Goal: Task Accomplishment & Management: Use online tool/utility

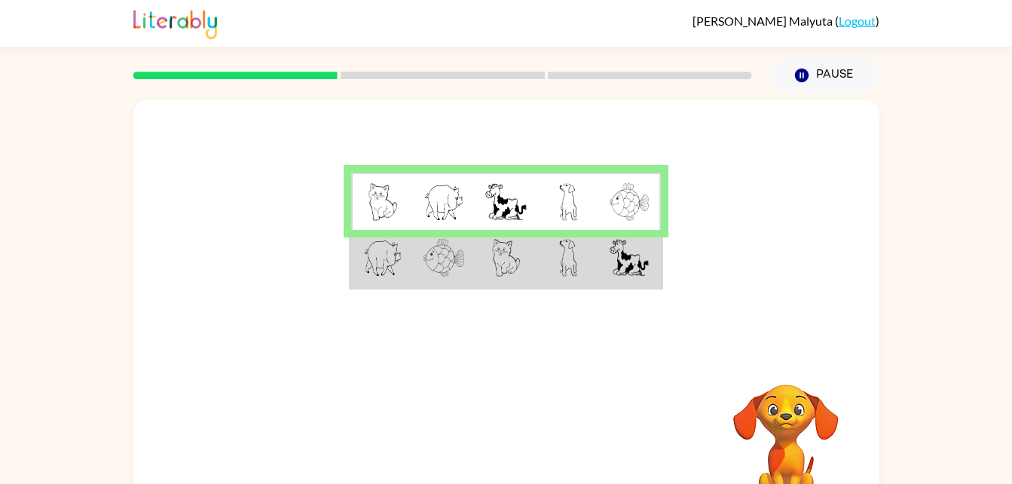
click at [433, 224] on td at bounding box center [444, 202] width 62 height 58
click at [356, 245] on td at bounding box center [382, 259] width 62 height 58
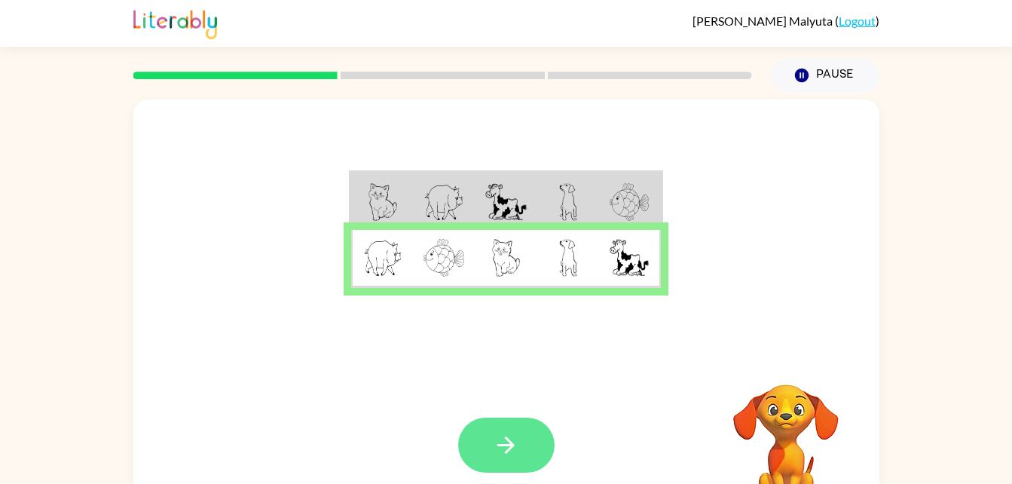
click at [478, 434] on button "button" at bounding box center [506, 444] width 96 height 55
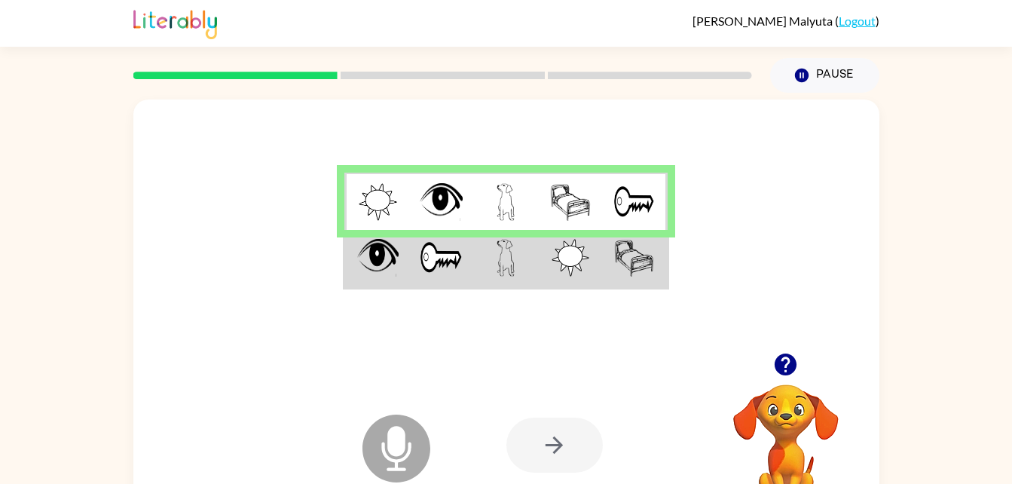
click at [372, 212] on img at bounding box center [378, 202] width 38 height 38
click at [364, 224] on td at bounding box center [376, 202] width 65 height 58
click at [378, 207] on img at bounding box center [378, 202] width 38 height 38
click at [373, 271] on img at bounding box center [377, 258] width 41 height 38
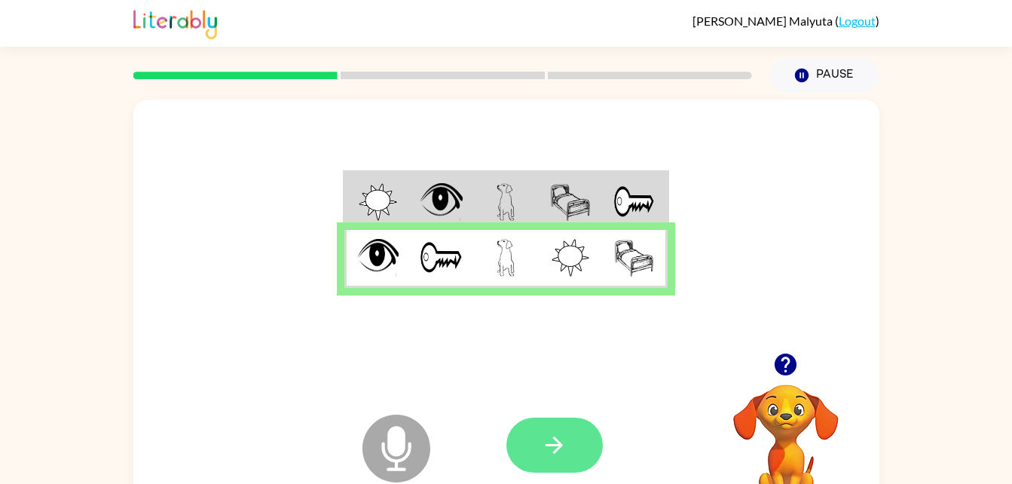
click at [532, 454] on button "button" at bounding box center [554, 444] width 96 height 55
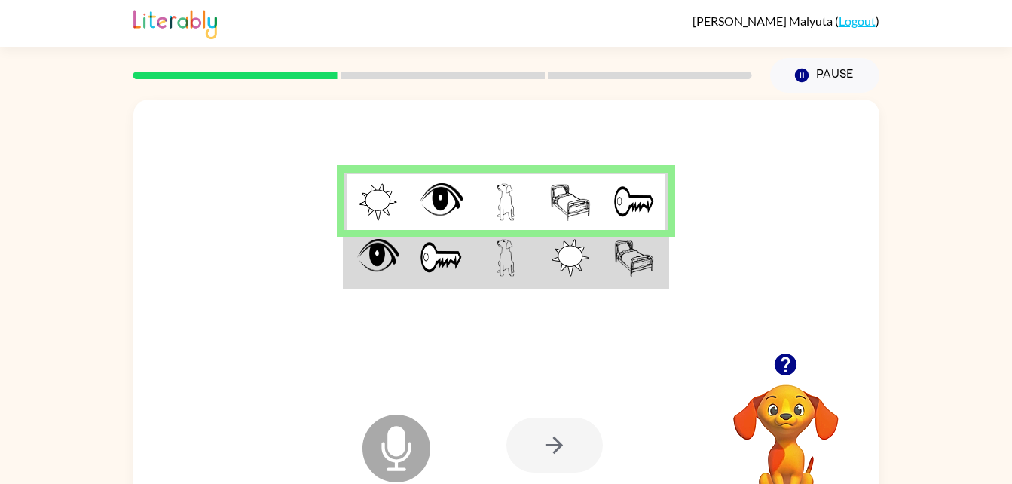
click at [372, 262] on img at bounding box center [377, 258] width 41 height 38
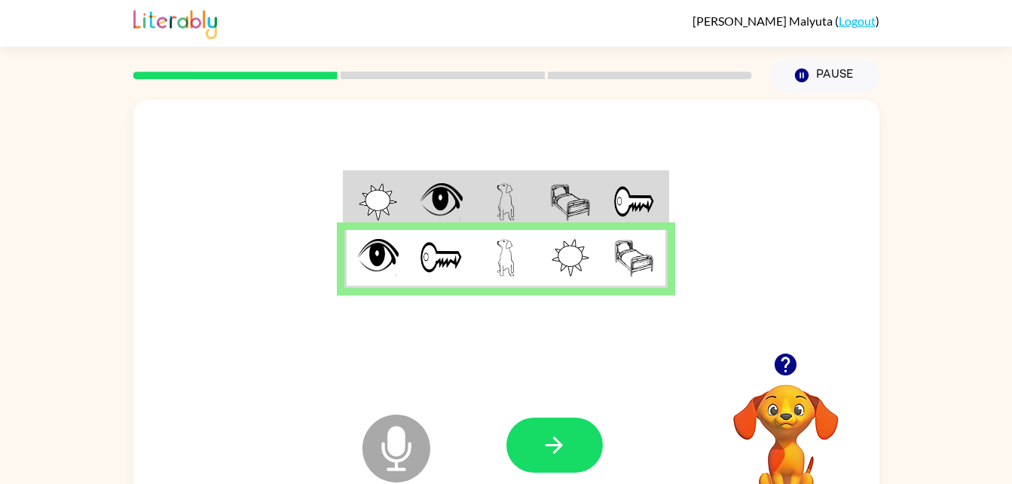
click at [369, 207] on img at bounding box center [378, 202] width 38 height 38
click at [358, 220] on td at bounding box center [376, 202] width 65 height 58
click at [390, 194] on img at bounding box center [378, 202] width 38 height 38
click at [410, 182] on td at bounding box center [441, 202] width 65 height 58
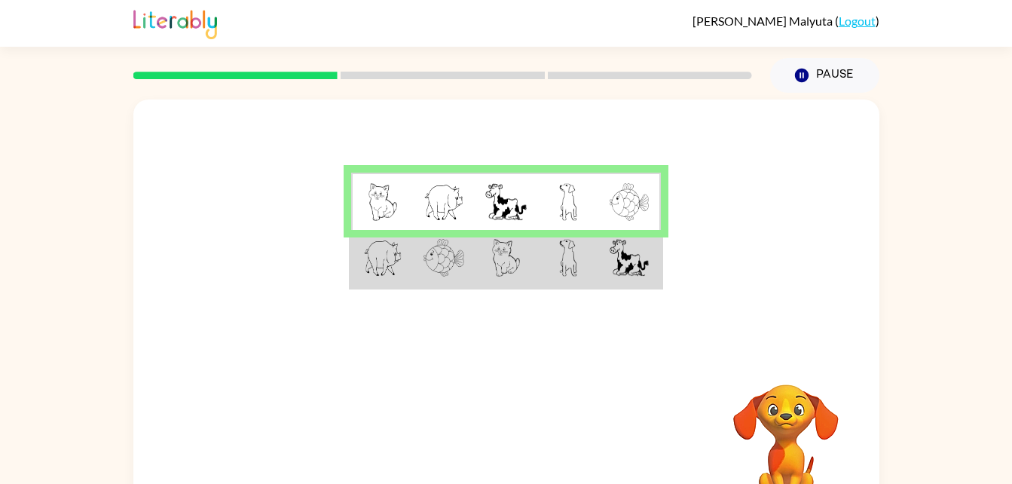
click at [371, 265] on img at bounding box center [382, 258] width 39 height 38
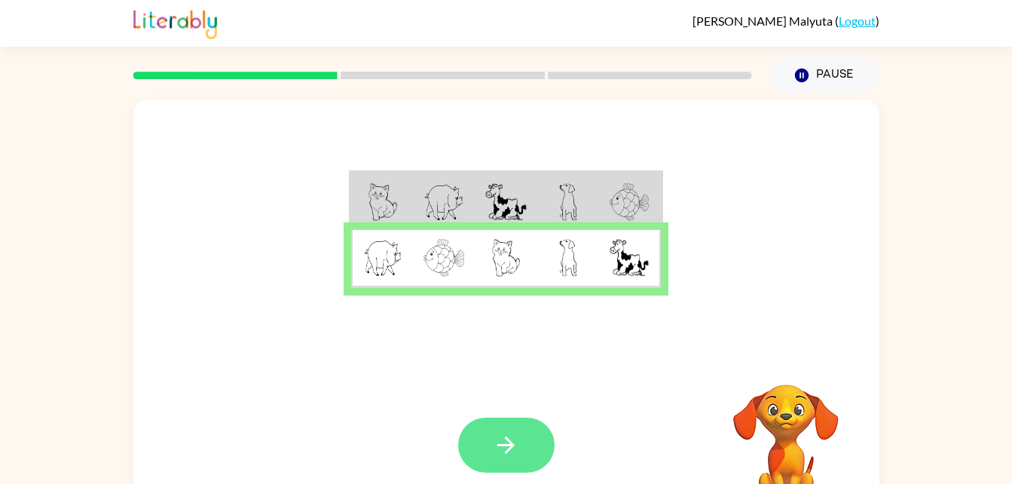
click at [499, 456] on icon "button" at bounding box center [506, 445] width 26 height 26
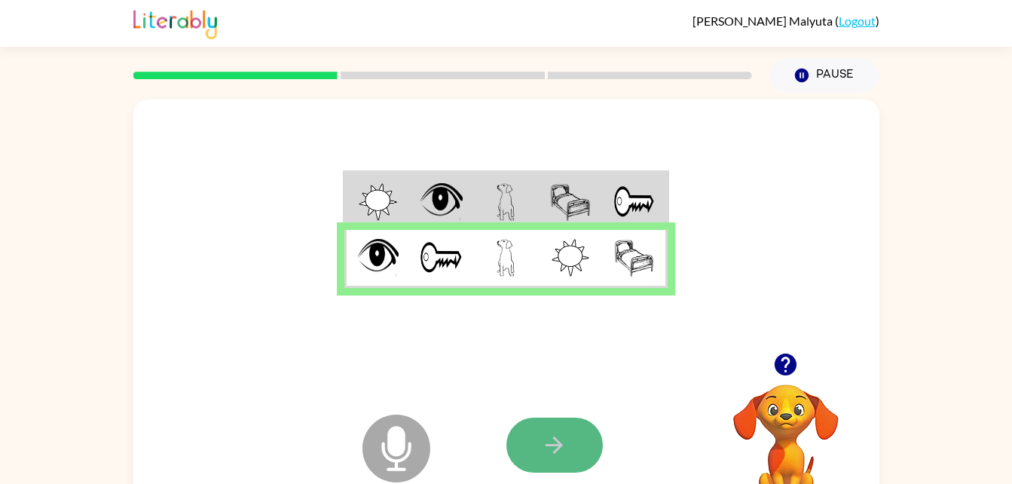
click at [540, 461] on button "button" at bounding box center [554, 444] width 96 height 55
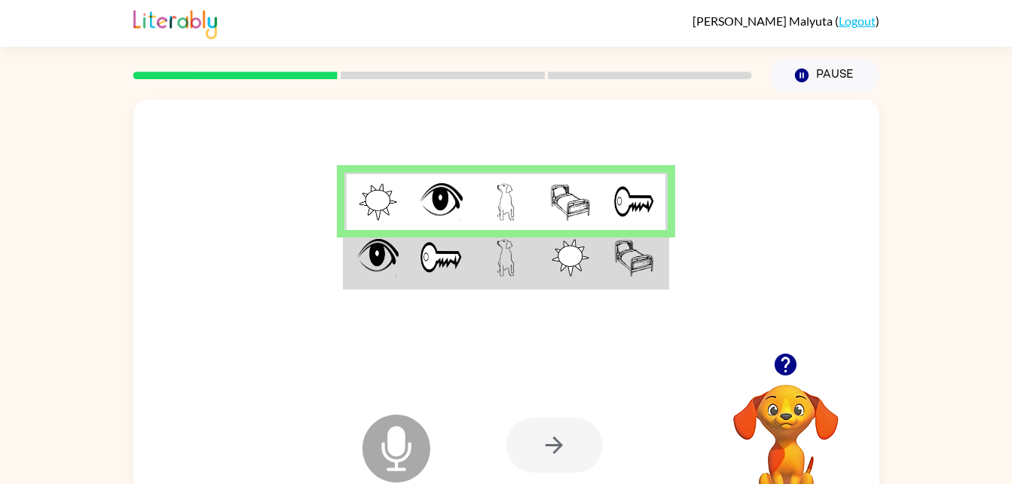
click at [360, 202] on img at bounding box center [378, 202] width 38 height 38
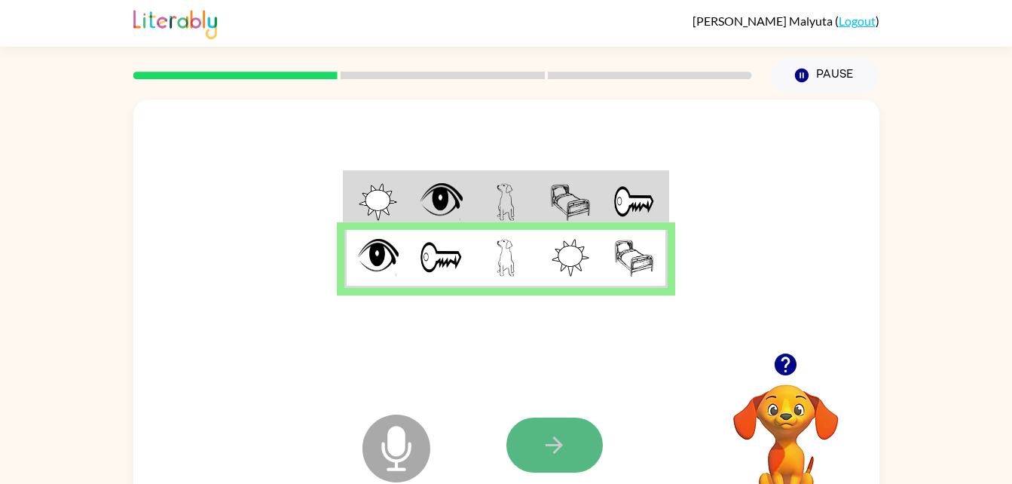
click at [586, 458] on button "button" at bounding box center [554, 444] width 96 height 55
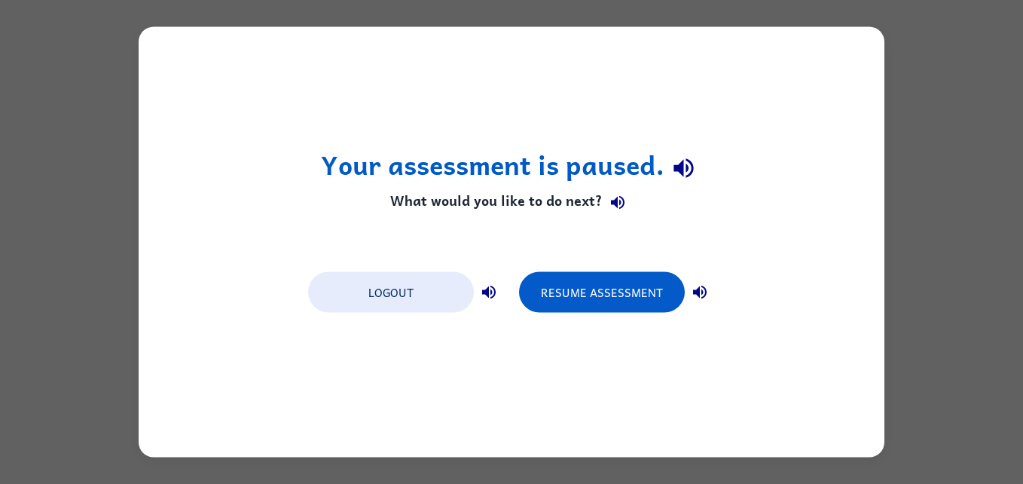
click at [792, 377] on div "Your assessment is paused. What would you like to do next? Logout Resume Assess…" at bounding box center [512, 242] width 746 height 430
click at [632, 290] on button "Resume Assessment" at bounding box center [602, 292] width 166 height 41
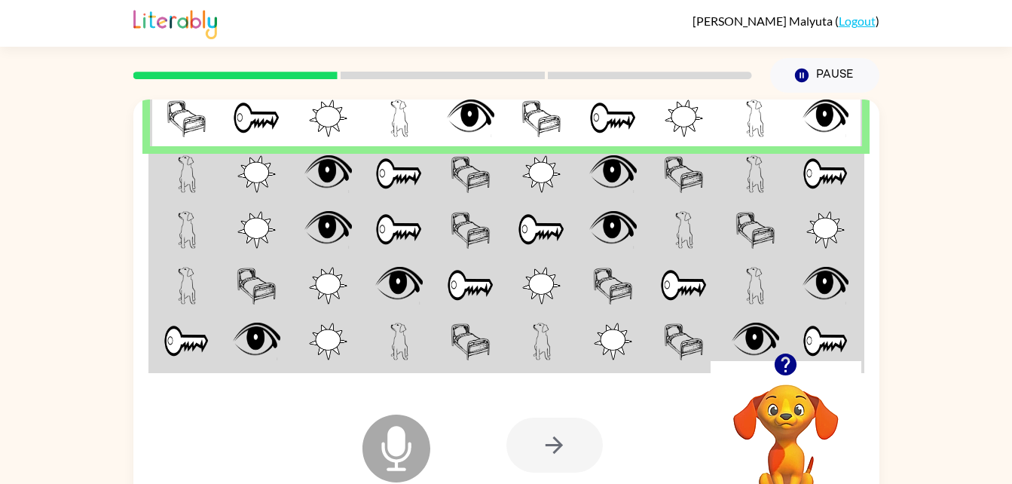
click at [190, 200] on td at bounding box center [186, 174] width 72 height 56
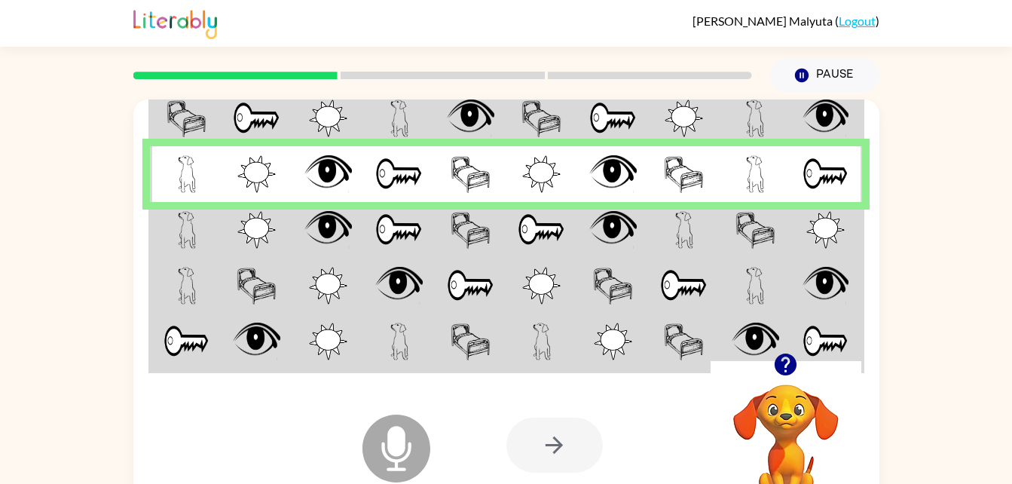
click at [185, 235] on img at bounding box center [187, 230] width 18 height 38
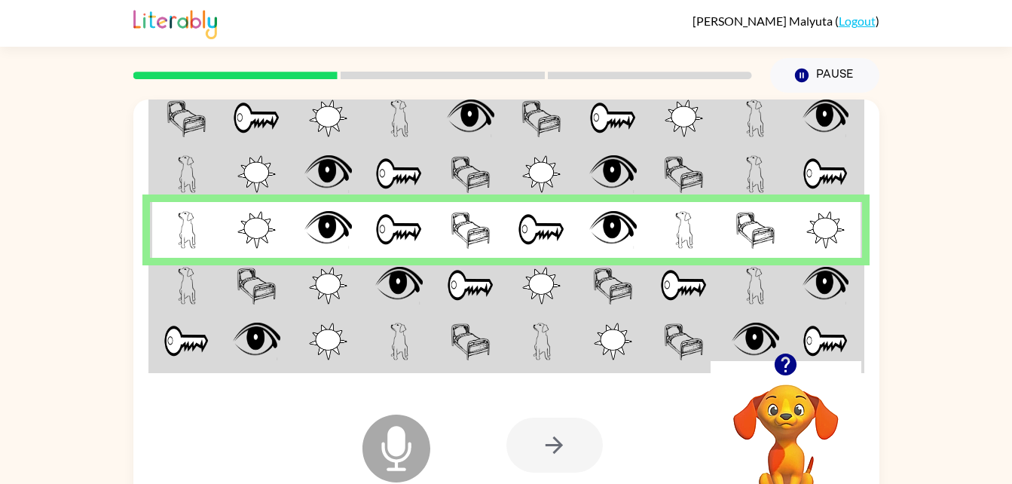
click at [185, 286] on img at bounding box center [187, 286] width 18 height 38
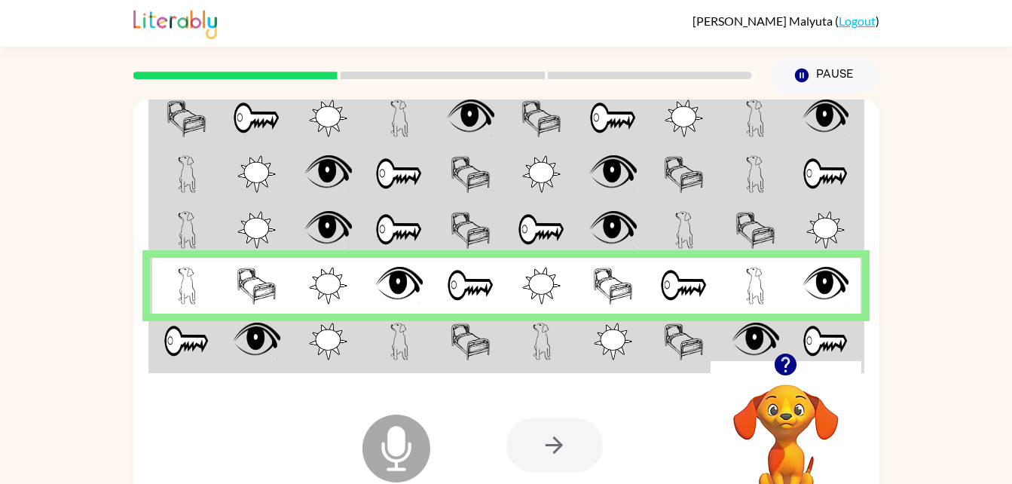
click at [185, 350] on img at bounding box center [186, 341] width 47 height 38
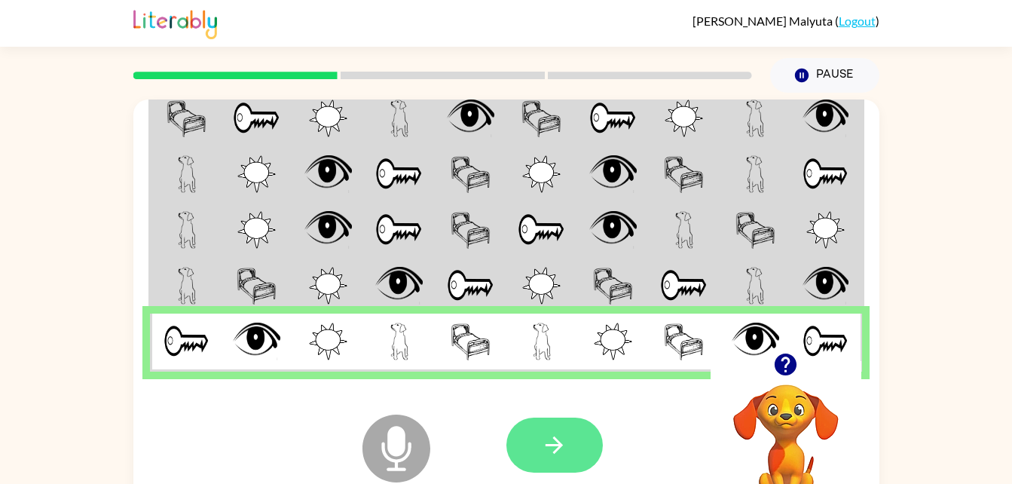
click at [557, 453] on icon "button" at bounding box center [554, 445] width 26 height 26
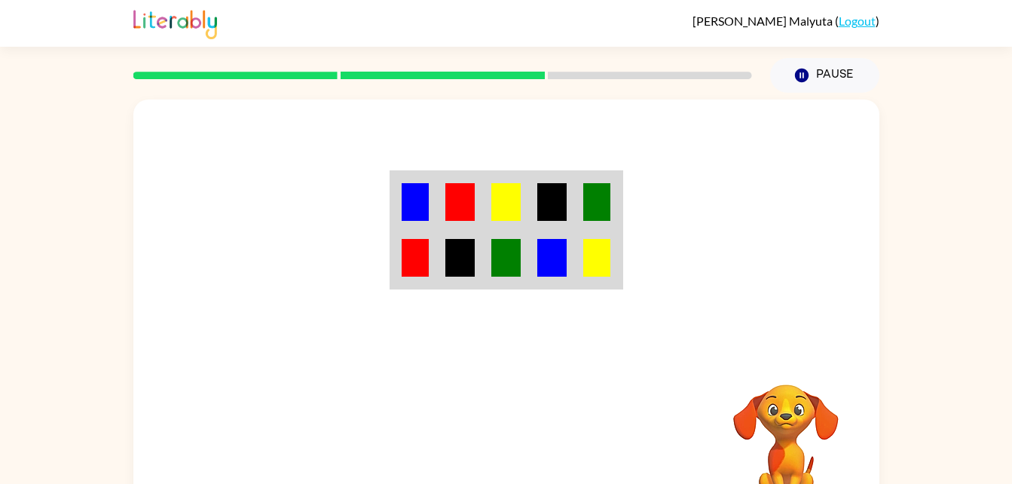
click at [414, 201] on img at bounding box center [415, 202] width 27 height 38
click at [410, 206] on img at bounding box center [415, 202] width 27 height 38
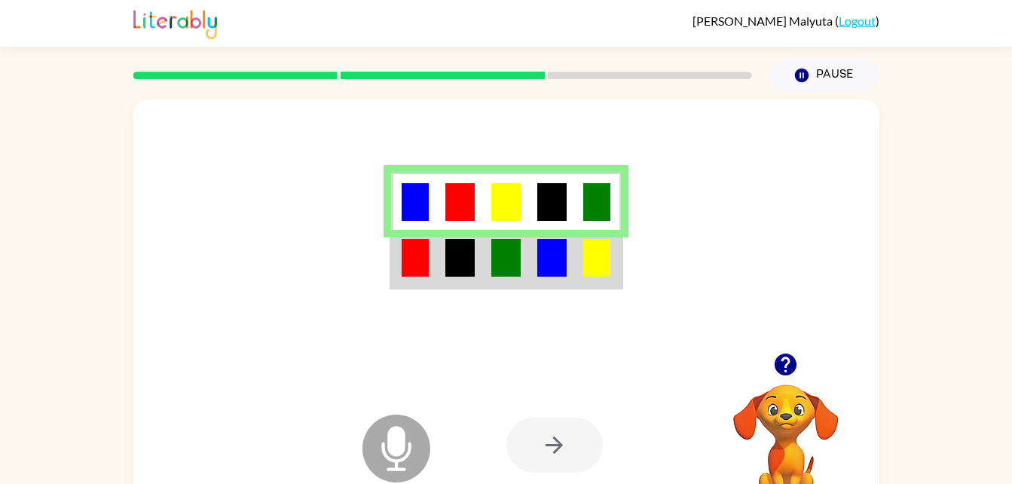
click at [418, 267] on img at bounding box center [415, 258] width 27 height 38
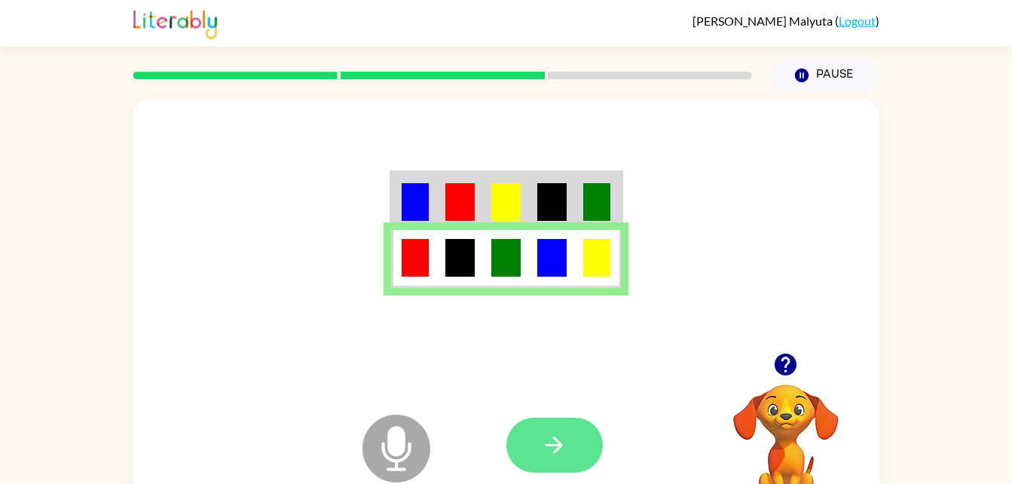
click at [555, 450] on icon "button" at bounding box center [553, 444] width 17 height 17
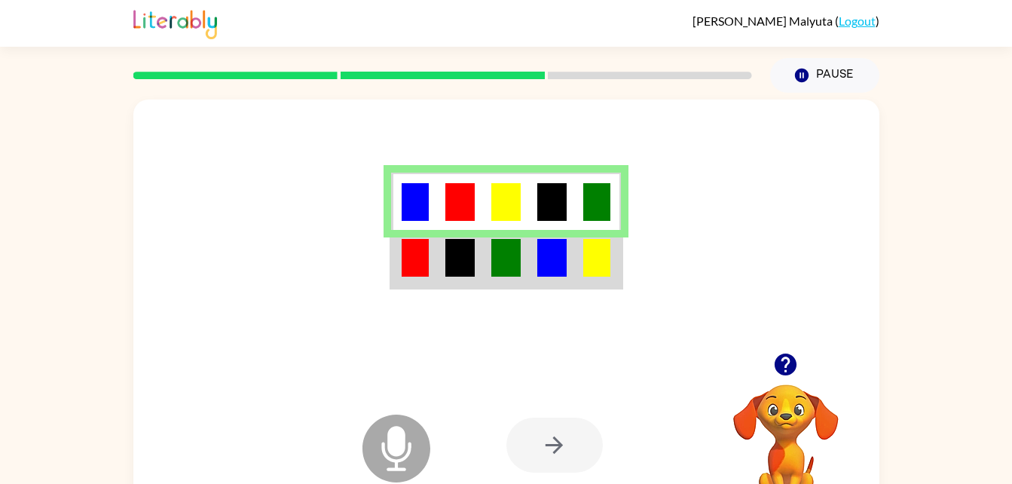
click at [441, 203] on td at bounding box center [460, 202] width 46 height 58
click at [448, 264] on img at bounding box center [459, 258] width 29 height 38
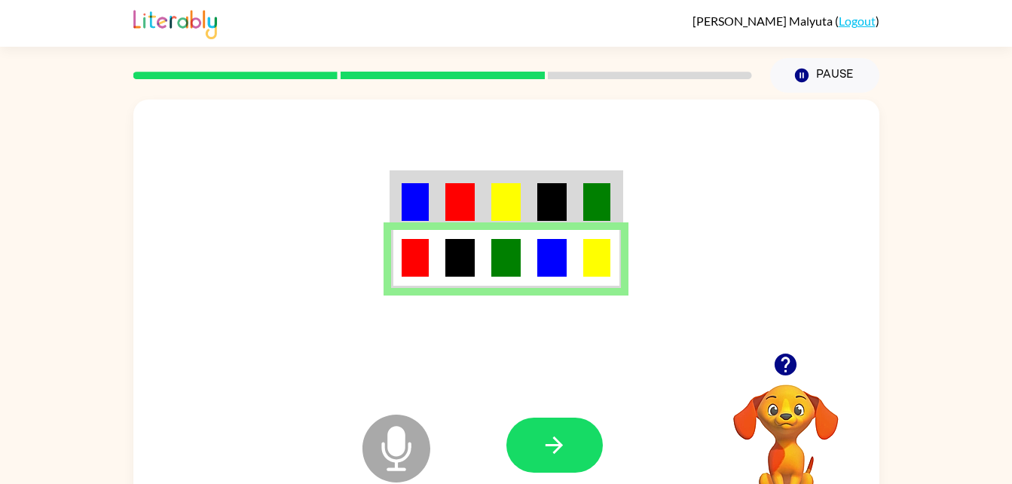
click at [445, 217] on img at bounding box center [459, 202] width 29 height 38
click at [425, 212] on img at bounding box center [415, 202] width 27 height 38
click at [570, 456] on button "button" at bounding box center [554, 444] width 96 height 55
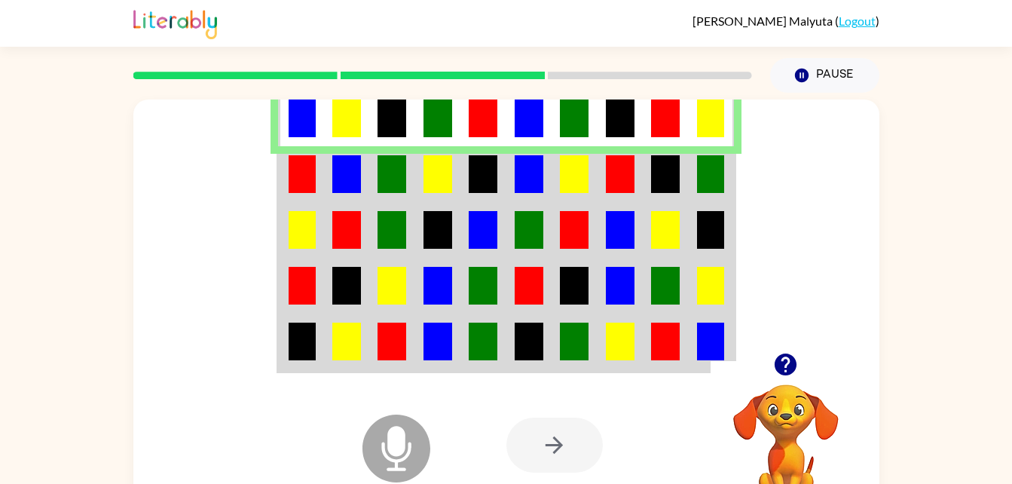
click at [320, 191] on td at bounding box center [301, 174] width 46 height 56
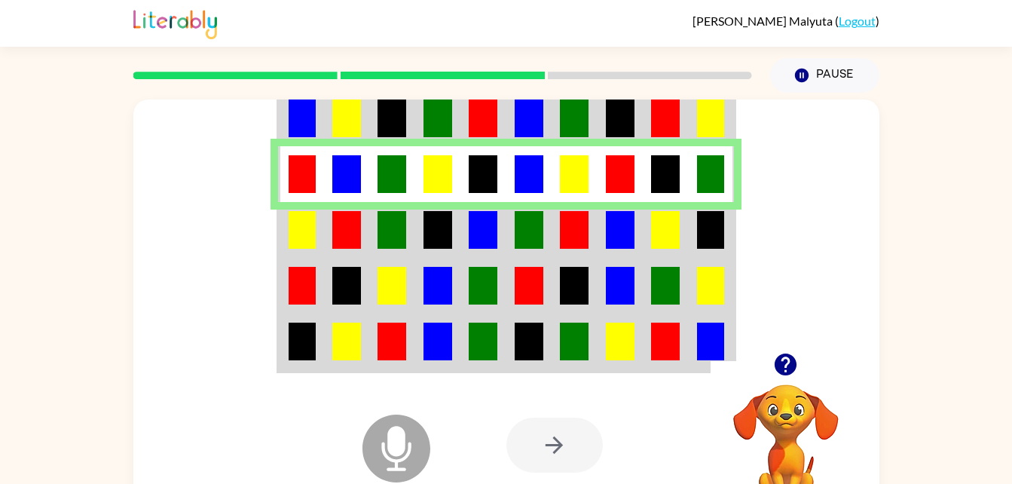
click at [322, 231] on td at bounding box center [301, 230] width 46 height 56
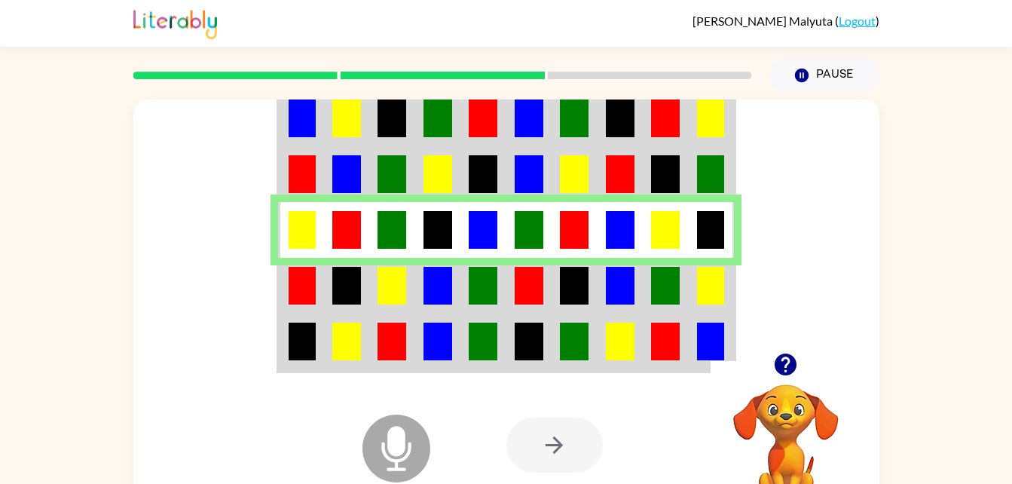
click at [298, 298] on img at bounding box center [302, 286] width 27 height 38
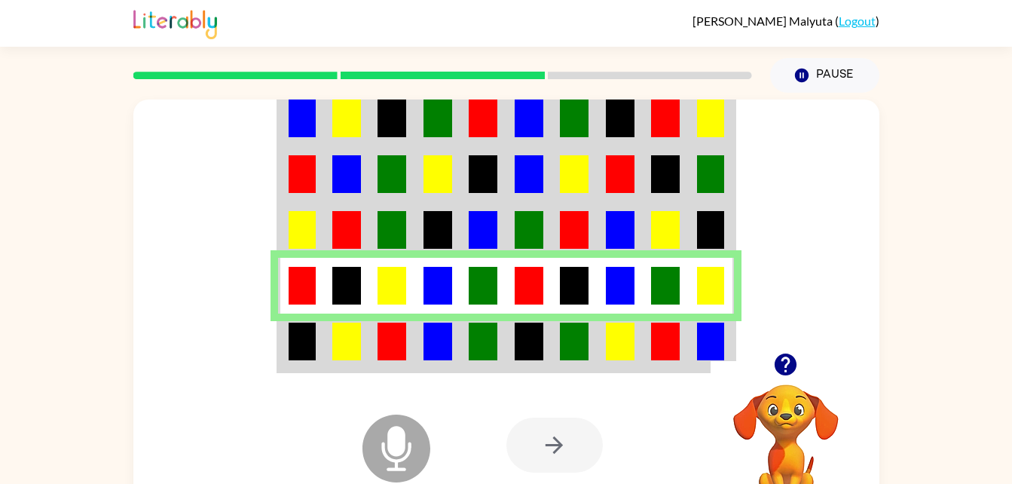
click at [295, 351] on img at bounding box center [302, 341] width 27 height 38
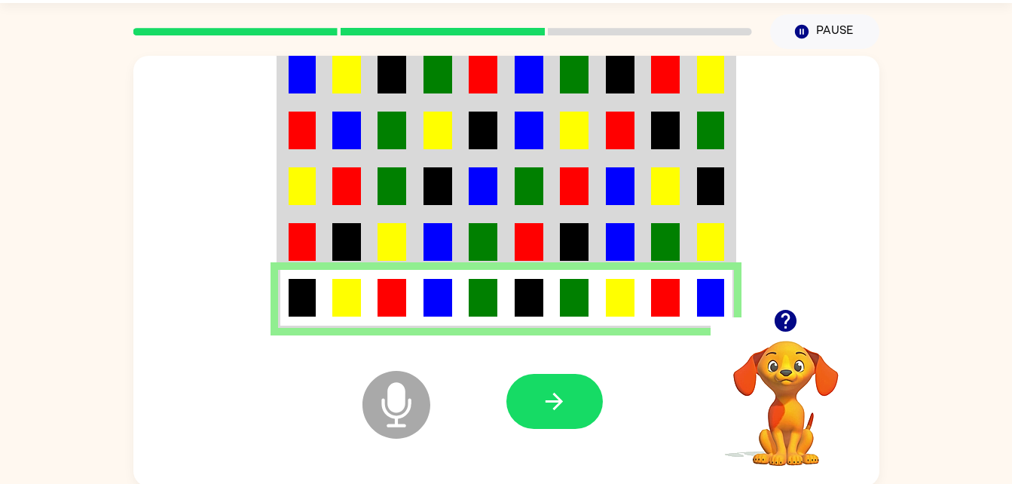
scroll to position [46, 0]
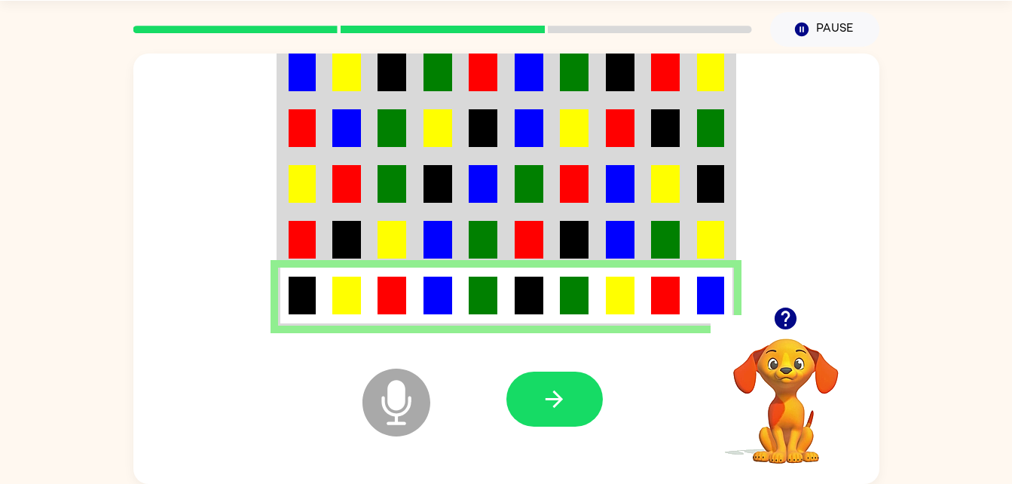
click at [38, 244] on div "Microphone The Microphone is here when it is your turn to talk Your browser mus…" at bounding box center [506, 265] width 1012 height 437
click at [81, 111] on div "Microphone The Microphone is here when it is your turn to talk Your browser mus…" at bounding box center [506, 265] width 1012 height 437
click at [548, 413] on button "button" at bounding box center [554, 398] width 96 height 55
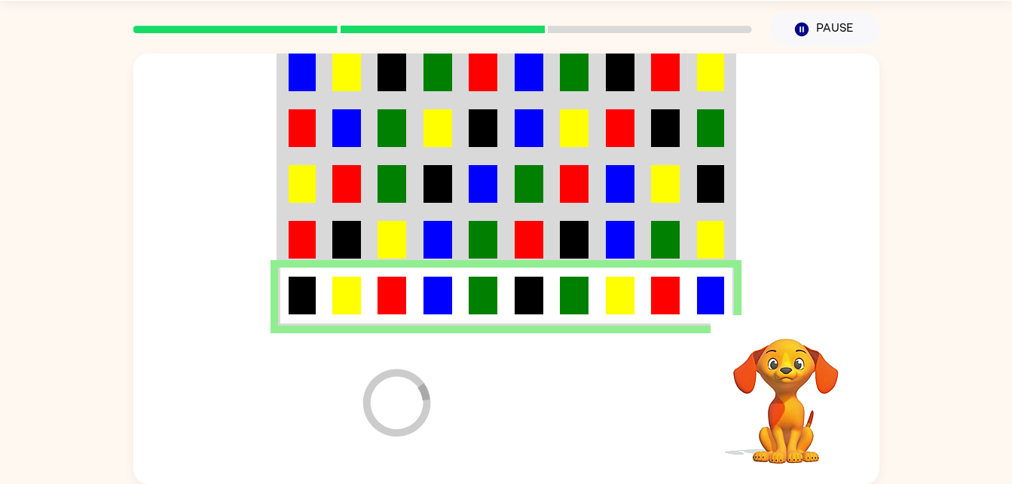
scroll to position [19, 0]
